Goal: Transaction & Acquisition: Purchase product/service

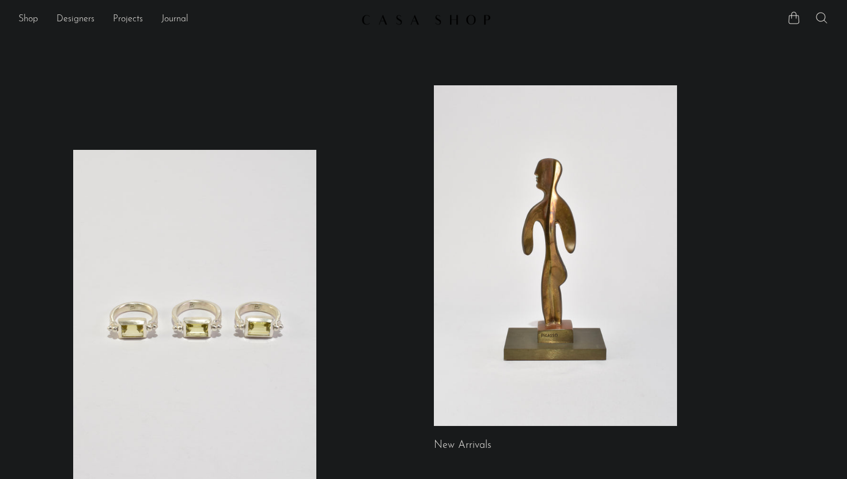
click at [819, 17] on icon at bounding box center [821, 18] width 14 height 14
type input "shell"
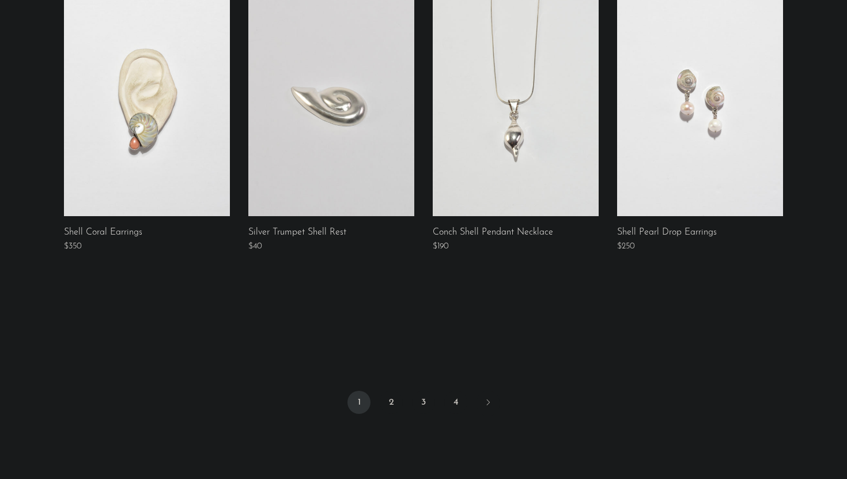
scroll to position [856, 0]
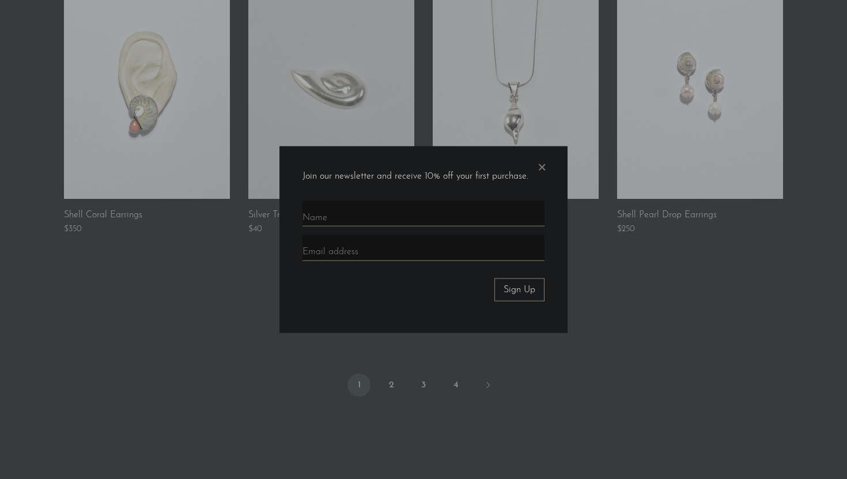
click at [504, 369] on div at bounding box center [423, 239] width 847 height 479
click at [542, 172] on span "×" at bounding box center [542, 164] width 12 height 37
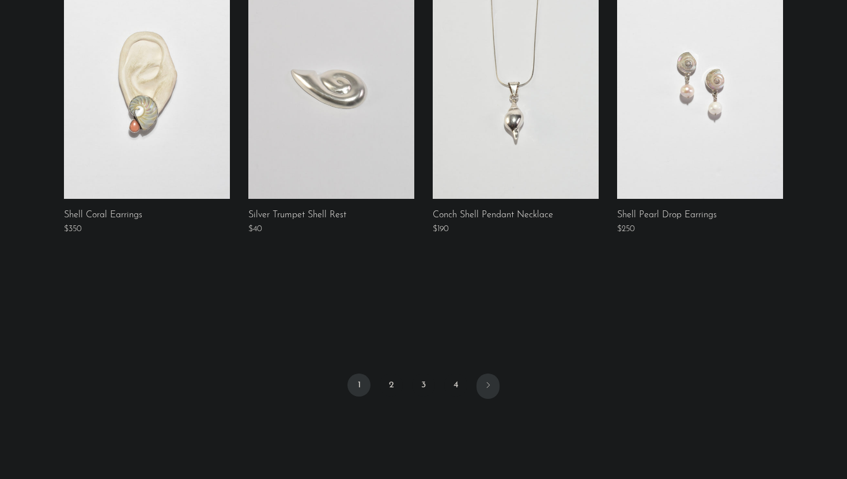
click at [488, 381] on icon "Next" at bounding box center [487, 384] width 9 height 9
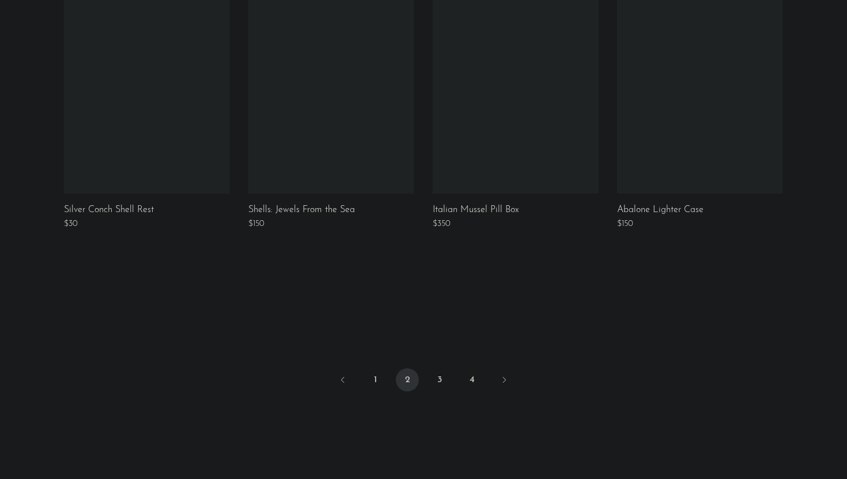
scroll to position [859, 0]
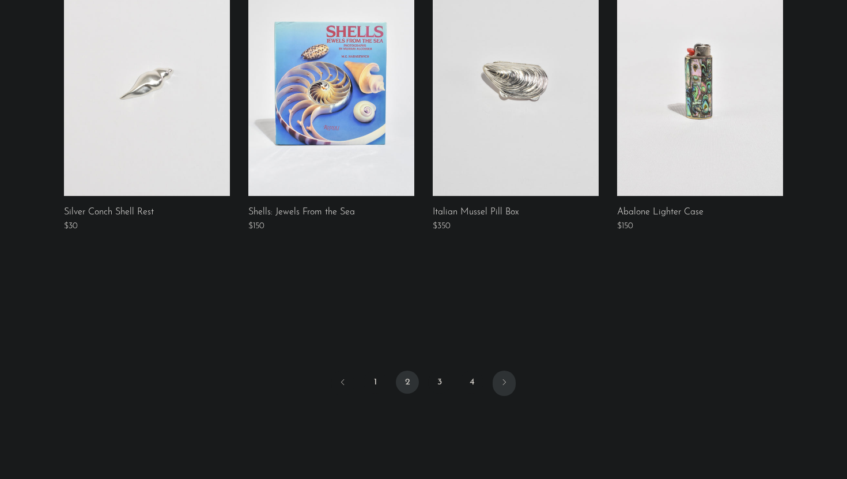
click at [504, 381] on icon "Next" at bounding box center [503, 381] width 9 height 9
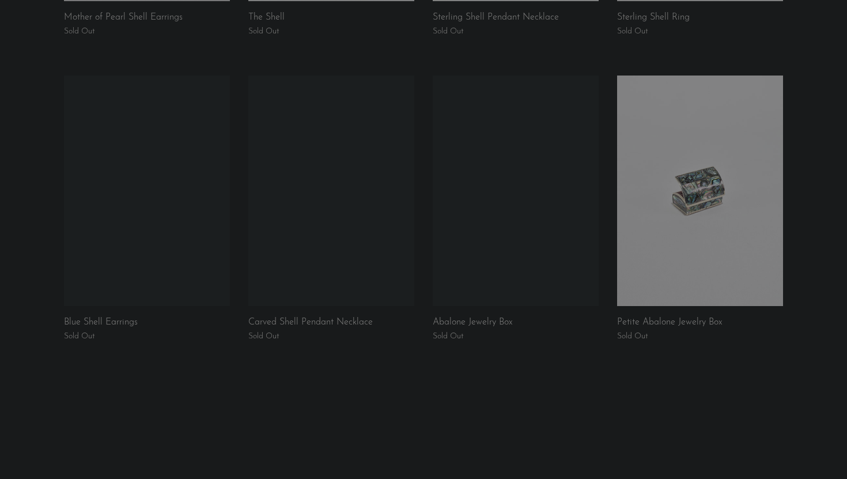
scroll to position [756, 0]
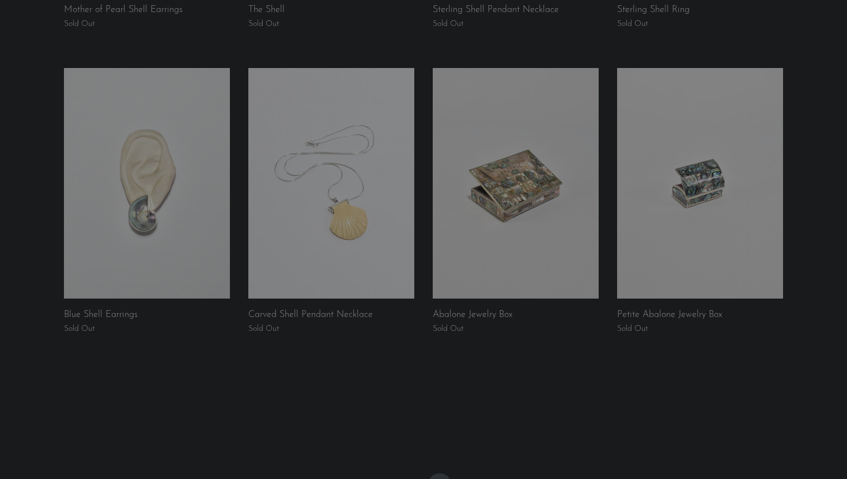
click at [493, 217] on link at bounding box center [516, 183] width 166 height 230
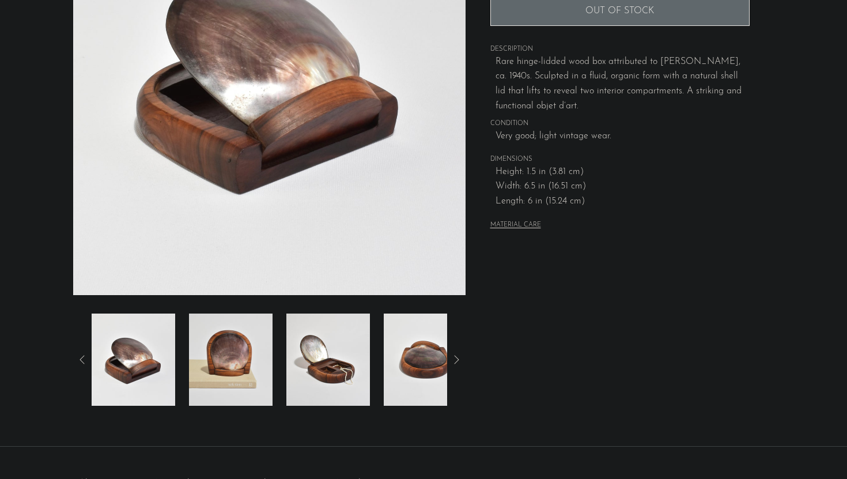
scroll to position [145, 0]
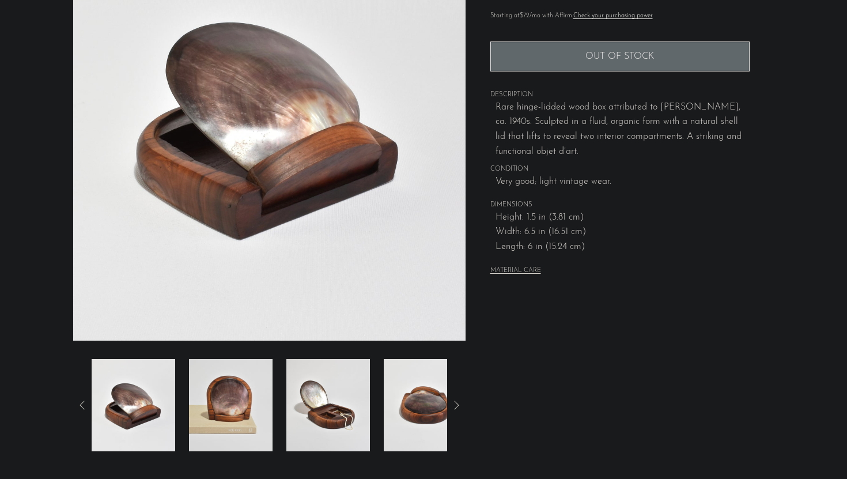
click at [239, 377] on img at bounding box center [231, 405] width 84 height 92
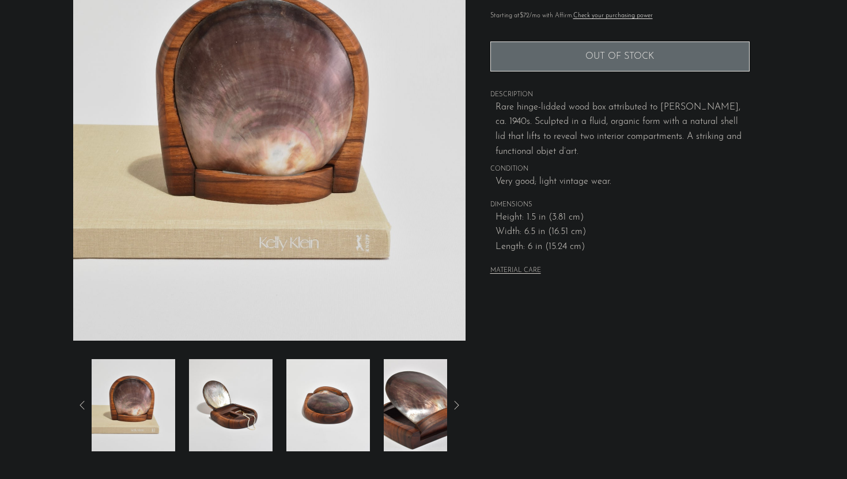
click at [239, 377] on img at bounding box center [231, 405] width 84 height 92
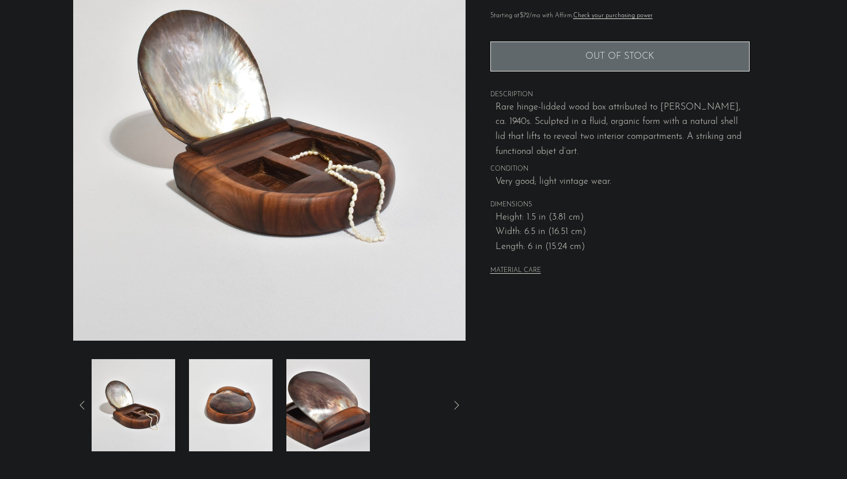
click at [232, 401] on img at bounding box center [231, 405] width 84 height 92
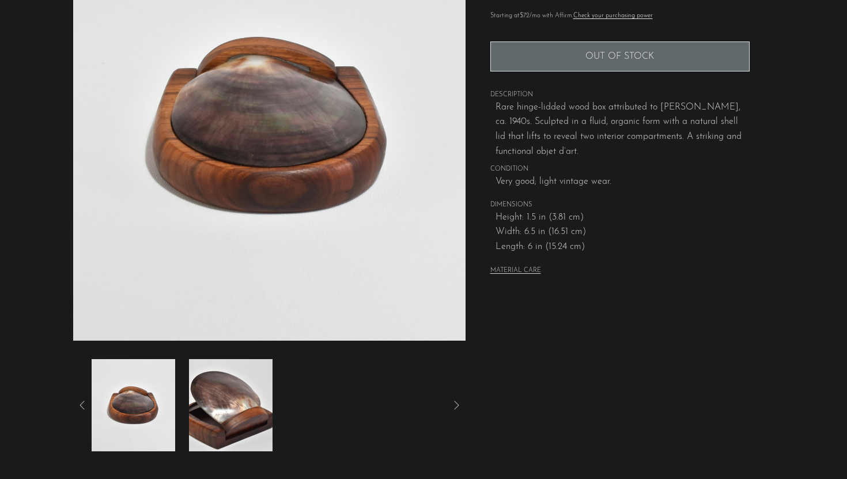
click at [232, 401] on img at bounding box center [231, 405] width 84 height 92
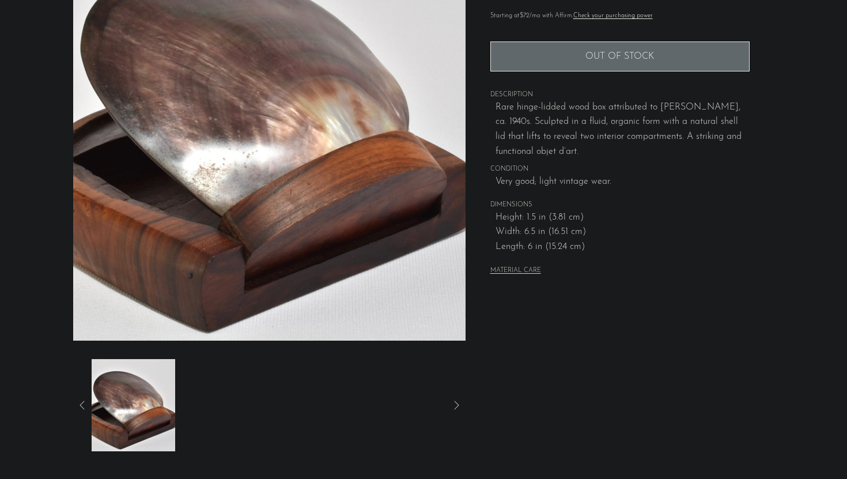
scroll to position [0, 0]
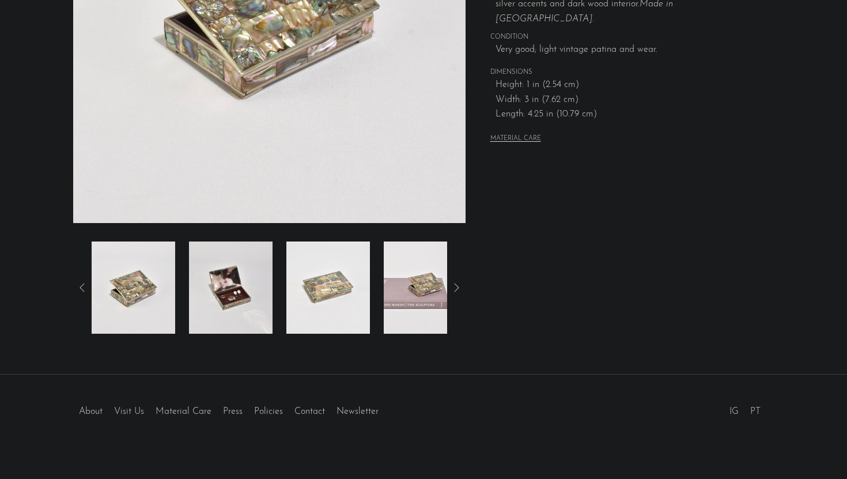
scroll to position [271, 0]
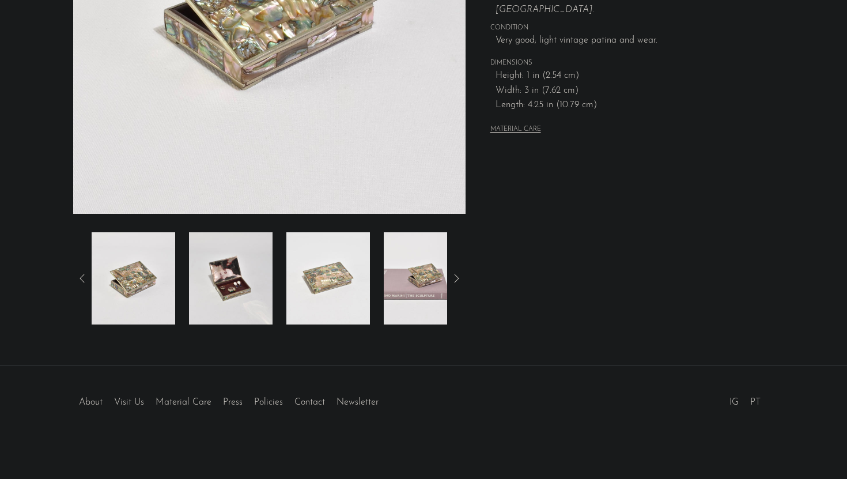
click at [228, 283] on img at bounding box center [231, 278] width 84 height 92
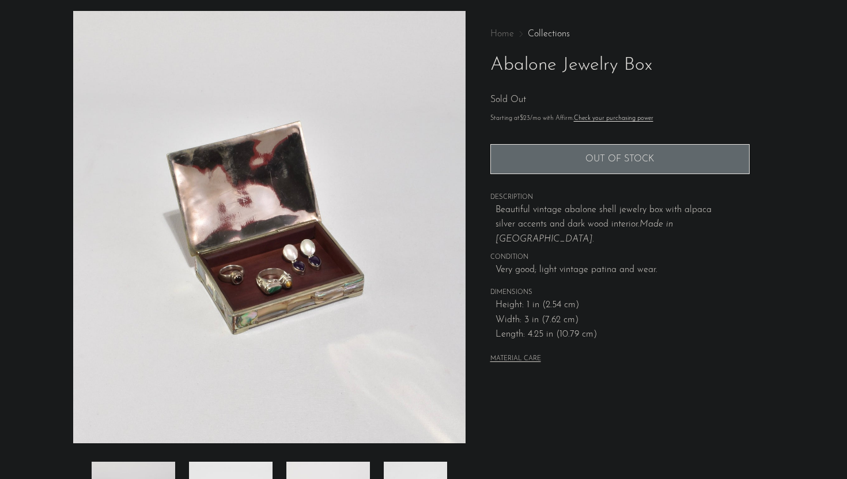
scroll to position [0, 0]
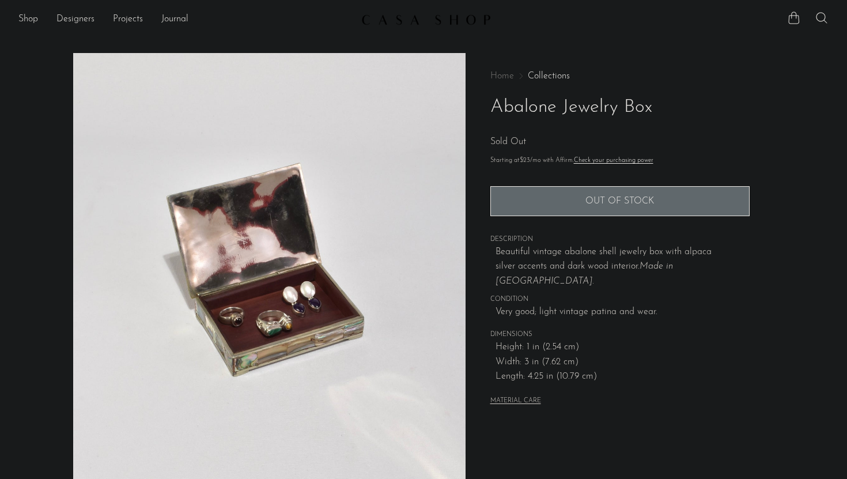
click at [813, 18] on ul at bounding box center [807, 19] width 41 height 17
click at [820, 18] on icon at bounding box center [821, 18] width 14 height 14
type input "box"
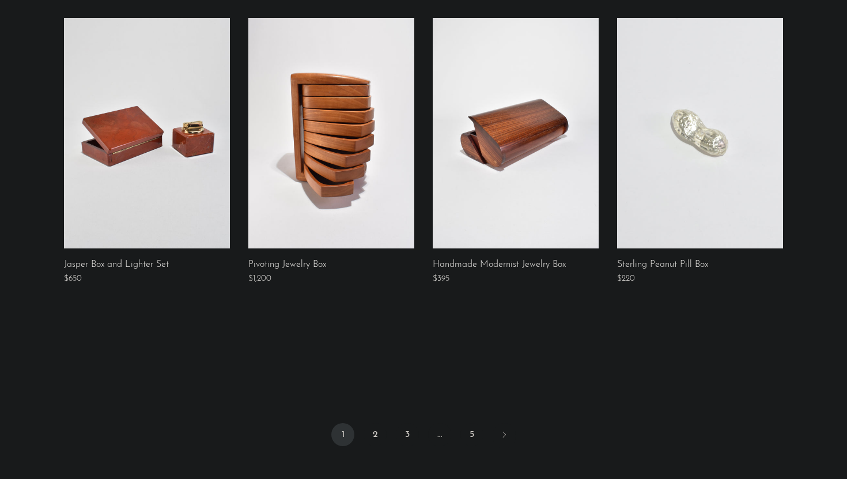
scroll to position [949, 0]
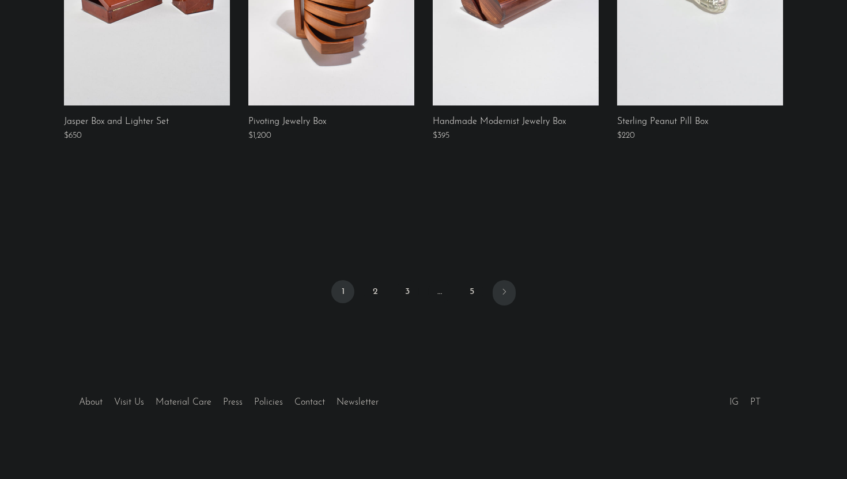
click at [505, 287] on icon "Next" at bounding box center [503, 291] width 9 height 9
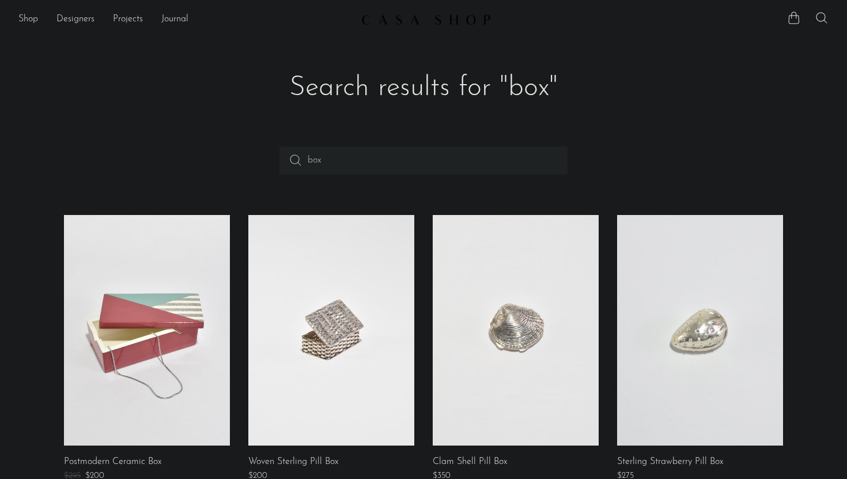
click at [220, 50] on header "Search results for "box"" at bounding box center [423, 88] width 737 height 116
